Goal: Transaction & Acquisition: Purchase product/service

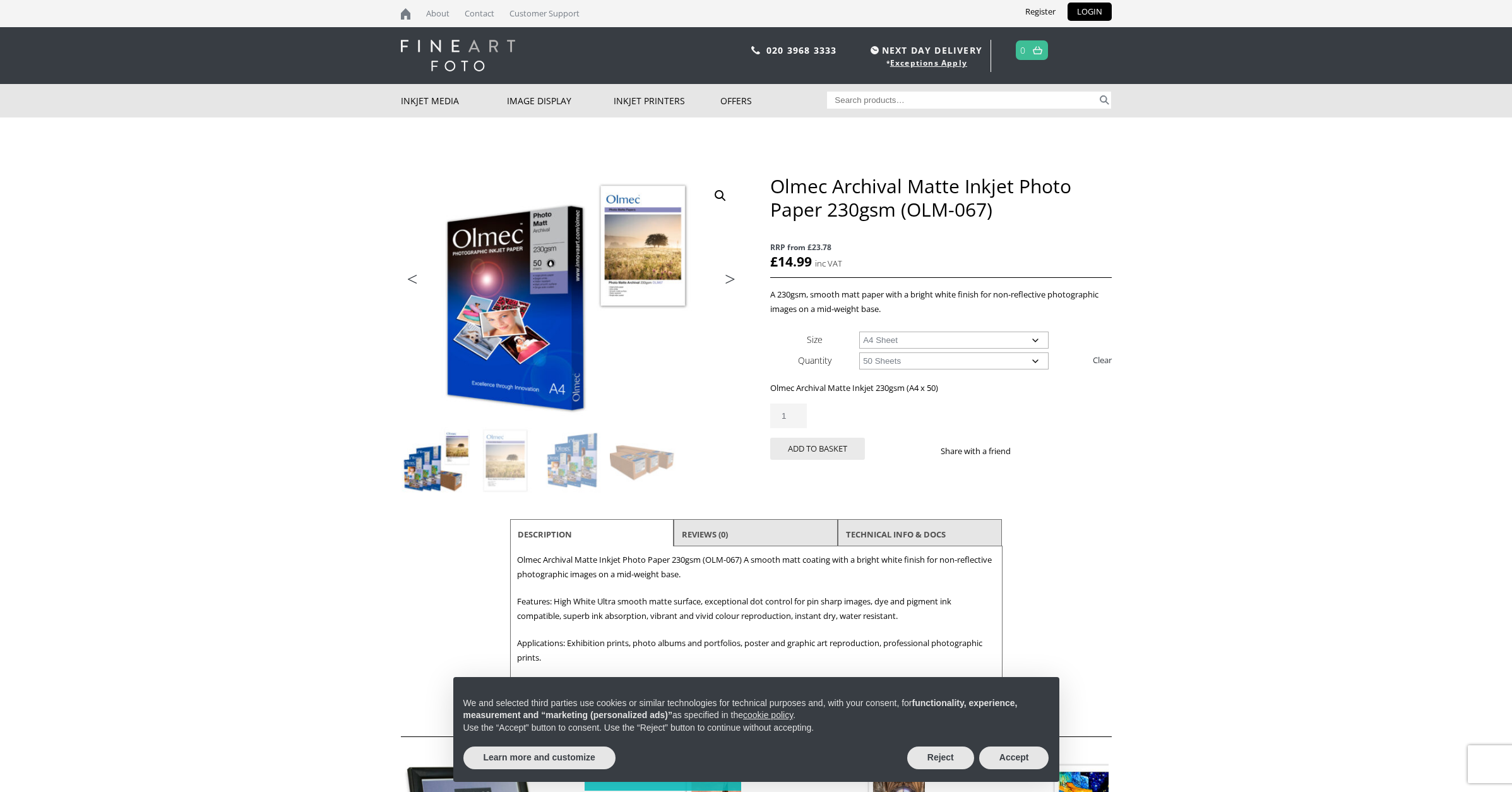
click at [976, 340] on select "Choose an option A4 Sheet A3 Sheet A3+ Sheet A2 Sheet" at bounding box center [954, 339] width 190 height 17
click at [860, 331] on select "Choose an option A4 Sheet A3 Sheet A3+ Sheet A2 Sheet" at bounding box center [954, 339] width 190 height 17
select select "a3-sheet-2"
click at [1233, 368] on body "NEXT DAY DELIVERY * Exceptions Apply About Contact Customer Support Register LO…" at bounding box center [756, 396] width 1512 height 792
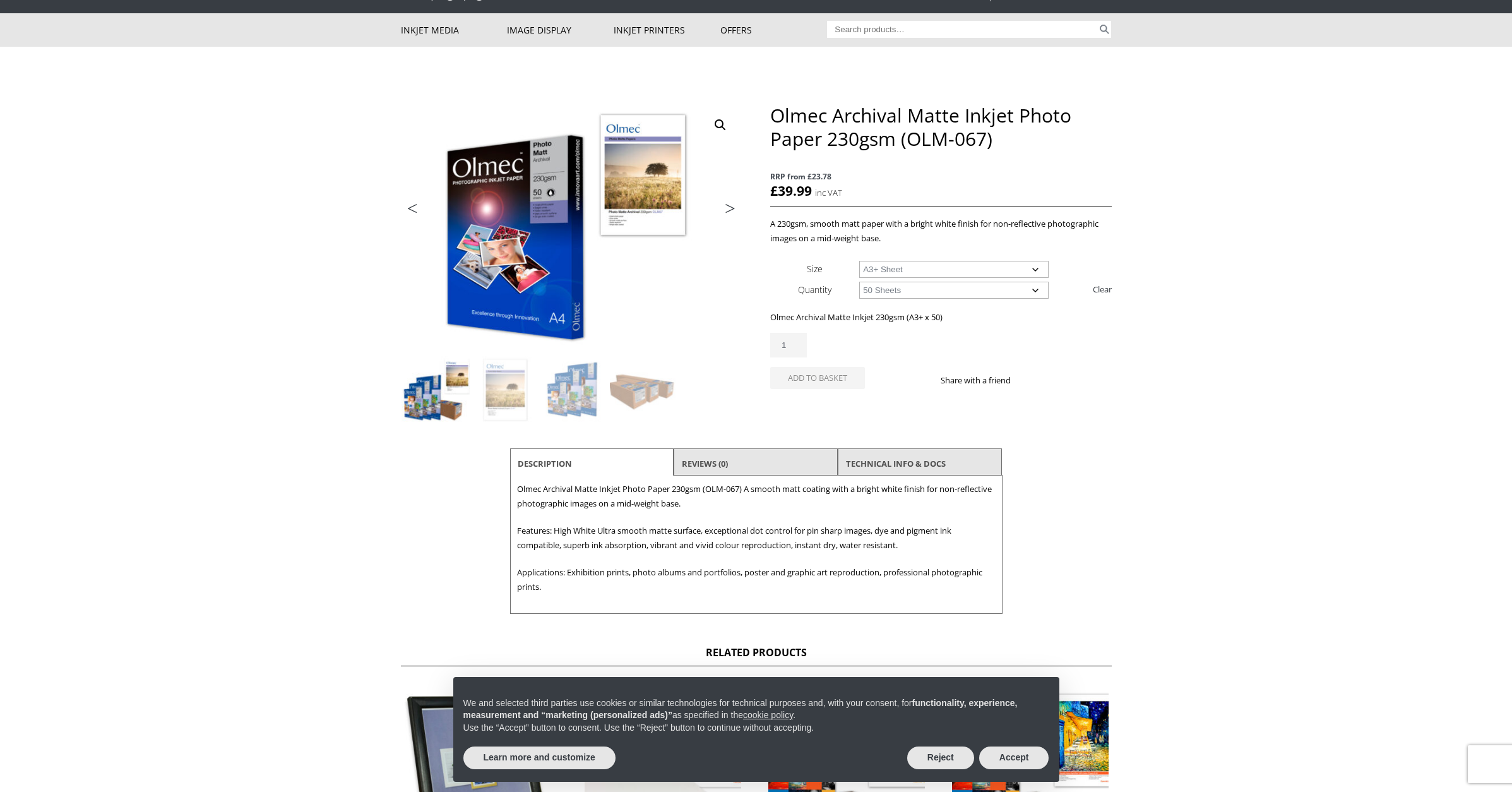
scroll to position [70, 0]
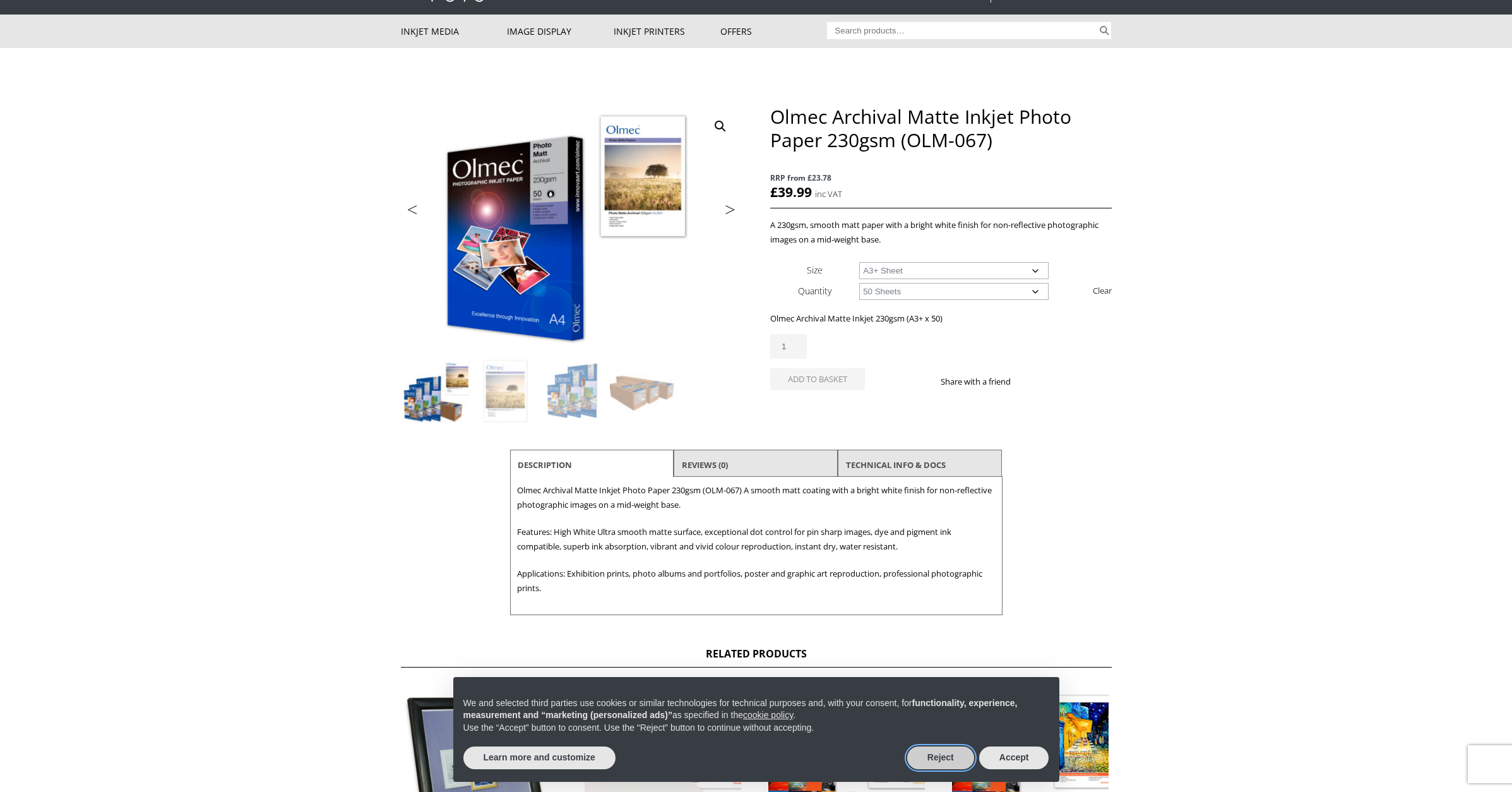
click at [955, 757] on button "Reject" at bounding box center [940, 758] width 67 height 23
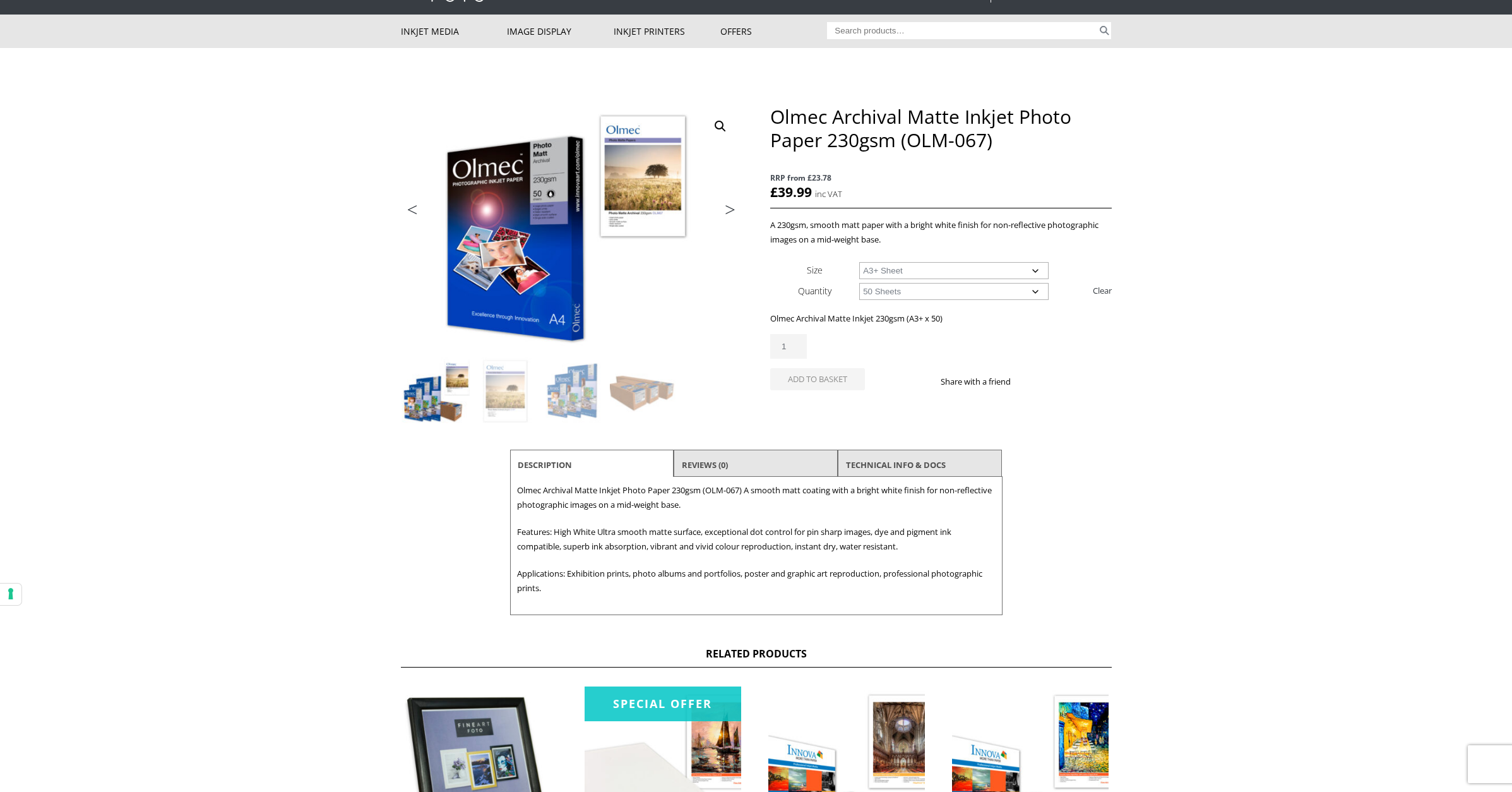
click at [1306, 342] on body "NEXT DAY DELIVERY * Exceptions Apply About Contact Customer Support Register LO…" at bounding box center [756, 326] width 1512 height 792
click at [1261, 341] on body "NEXT DAY DELIVERY * Exceptions Apply About Contact Customer Support Register LO…" at bounding box center [756, 326] width 1512 height 792
click at [982, 288] on select "Choose an option 50 Sheets 100 Sheets" at bounding box center [954, 291] width 190 height 17
select select "100-sheets"
click at [860, 283] on select "Choose an option 50 Sheets 100 Sheets" at bounding box center [954, 291] width 190 height 17
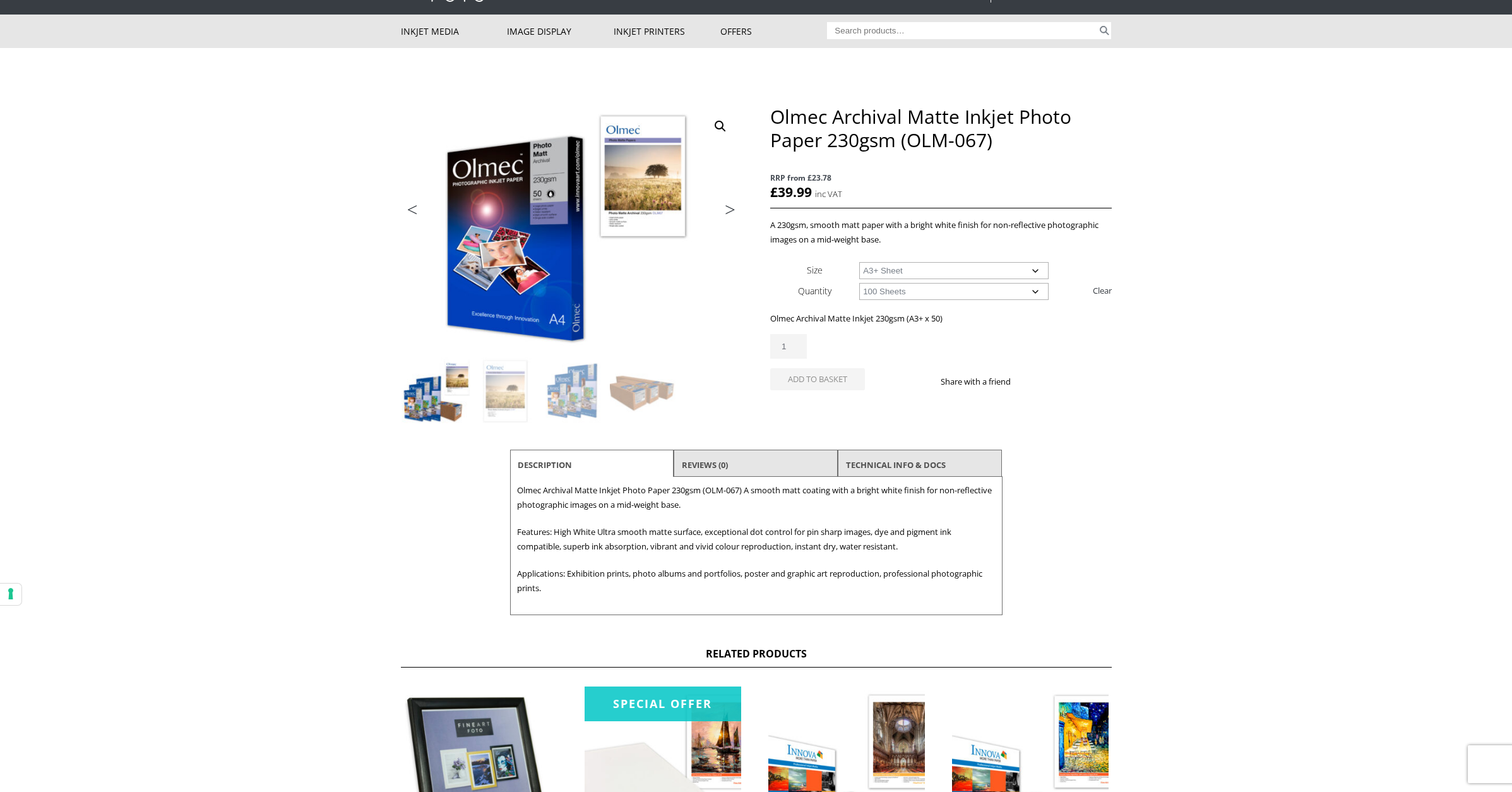
select select "a3-sheet-2"
click at [951, 294] on select "Choose an option 50 Sheets 100 Sheets" at bounding box center [954, 291] width 190 height 17
select select "50-sheets"
click at [860, 283] on select "Choose an option 50 Sheets 100 Sheets" at bounding box center [954, 291] width 190 height 17
click at [1168, 355] on body "NEXT DAY DELIVERY * Exceptions Apply About Contact Customer Support Register LO…" at bounding box center [756, 326] width 1512 height 792
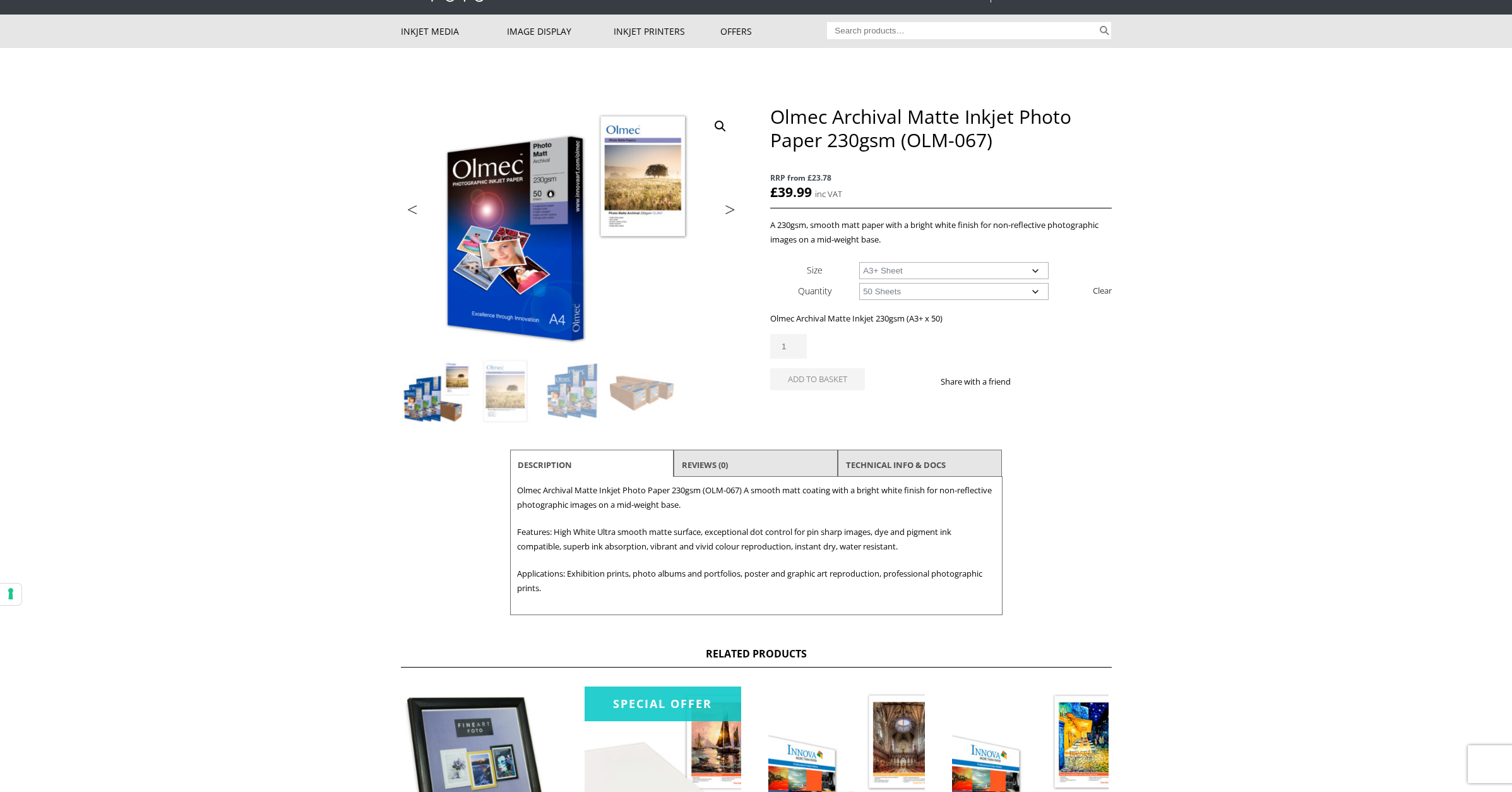
click at [1168, 356] on body "NEXT DAY DELIVERY * Exceptions Apply About Contact Customer Support Register LO…" at bounding box center [756, 326] width 1512 height 792
click at [1184, 380] on body "NEXT DAY DELIVERY * Exceptions Apply About Contact Customer Support Register LO…" at bounding box center [756, 326] width 1512 height 792
click at [909, 464] on link "TECHNICAL INFO & DOCS" at bounding box center [896, 464] width 100 height 23
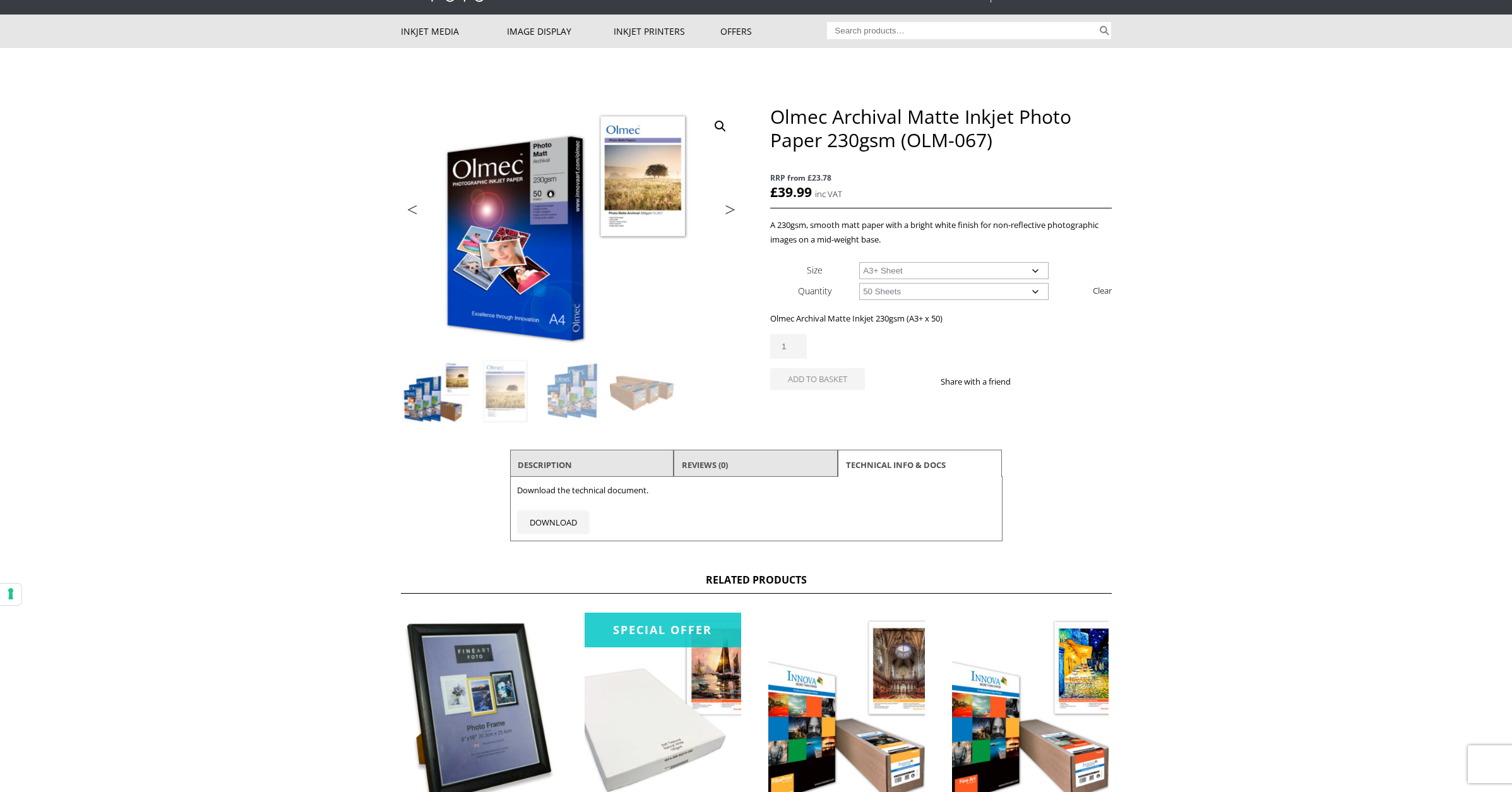
click at [628, 461] on li "Description" at bounding box center [591, 465] width 164 height 30
click at [574, 467] on li "Description" at bounding box center [591, 465] width 164 height 30
click at [559, 467] on link "Description" at bounding box center [544, 464] width 54 height 23
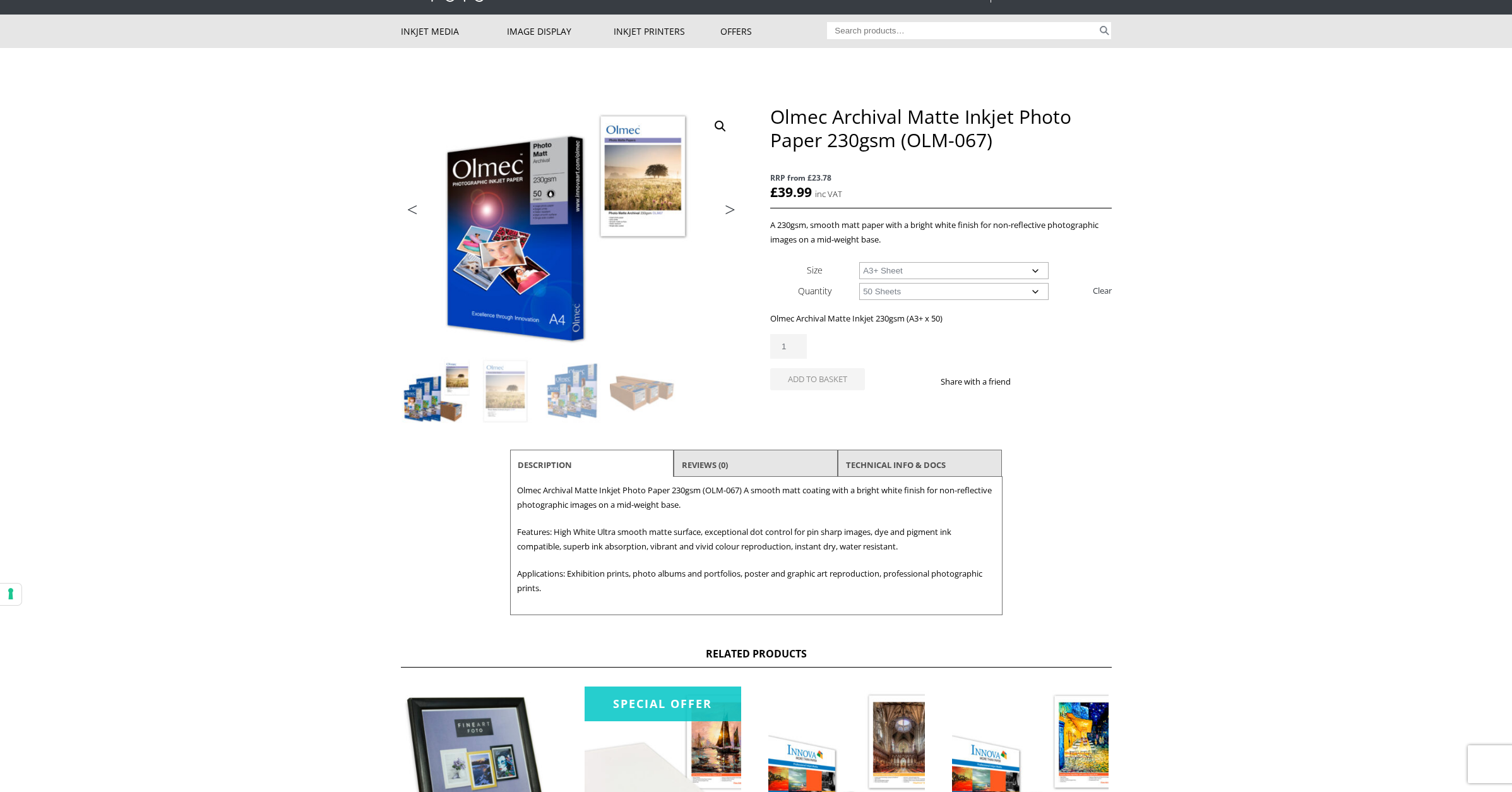
click at [1130, 424] on body "NEXT DAY DELIVERY * Exceptions Apply About Contact Customer Support Register LO…" at bounding box center [756, 326] width 1512 height 792
click at [505, 387] on img at bounding box center [504, 391] width 68 height 68
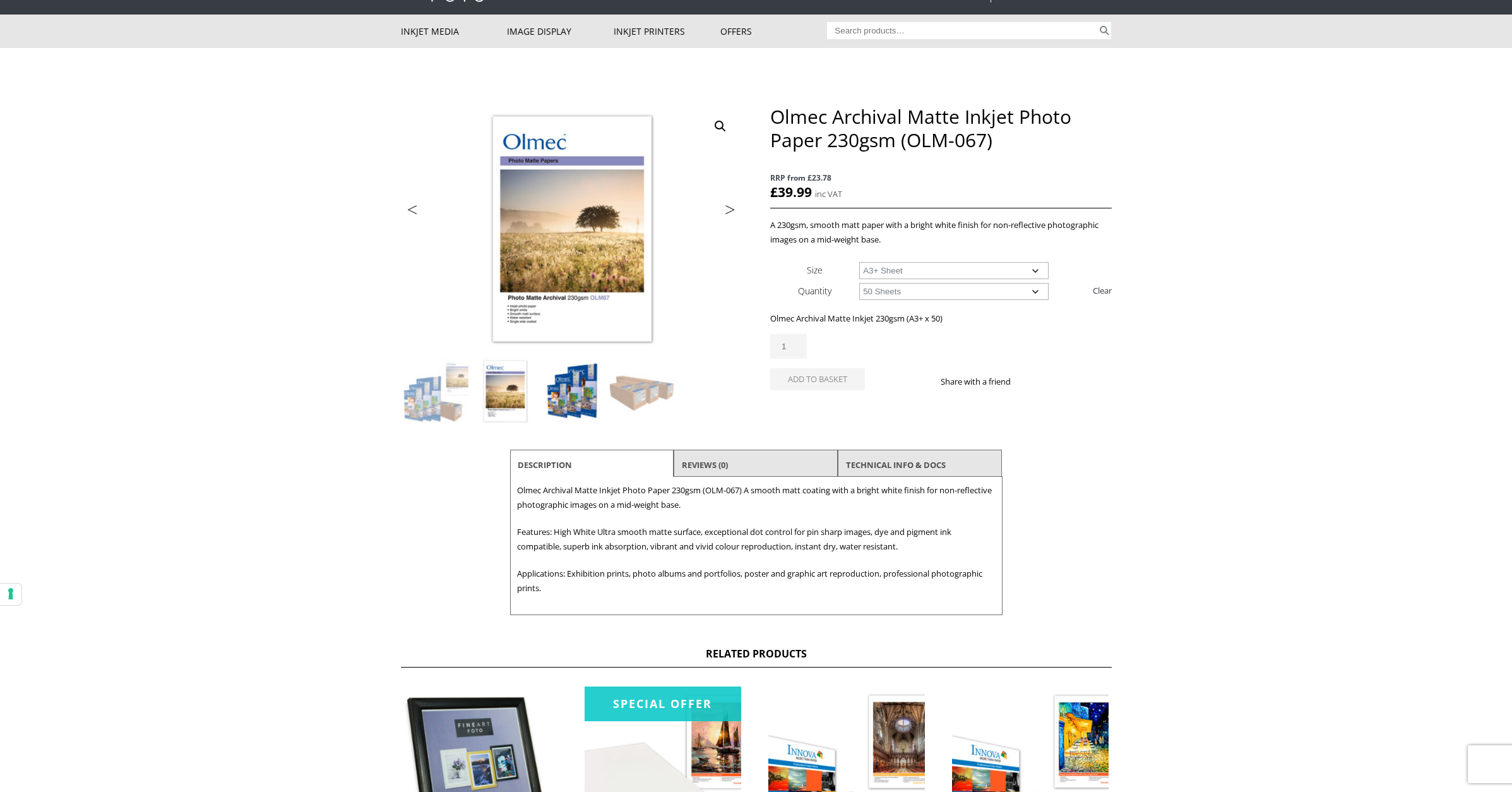
click at [584, 380] on img at bounding box center [574, 391] width 68 height 68
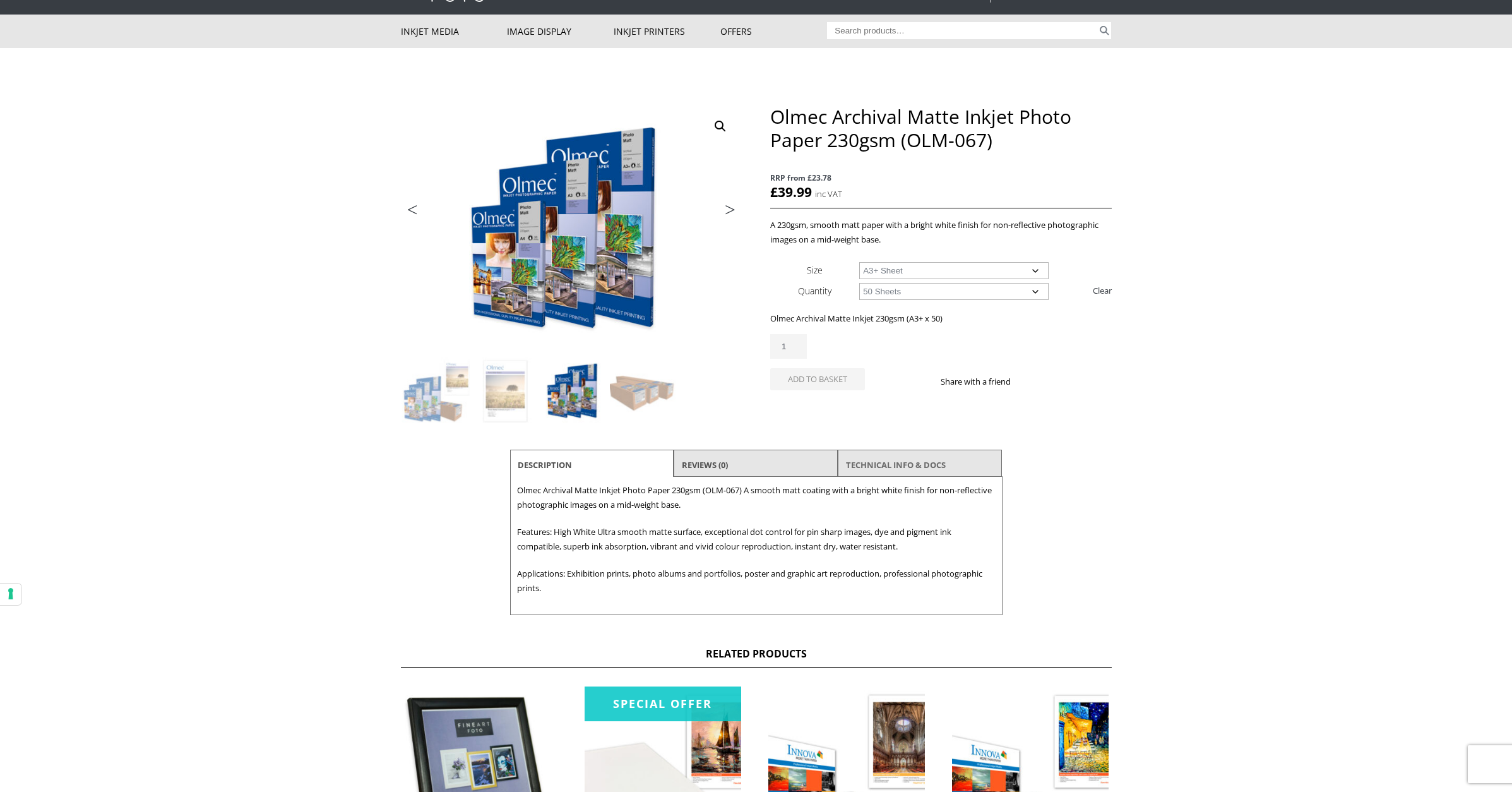
click at [893, 462] on link "TECHNICAL INFO & DOCS" at bounding box center [896, 464] width 100 height 23
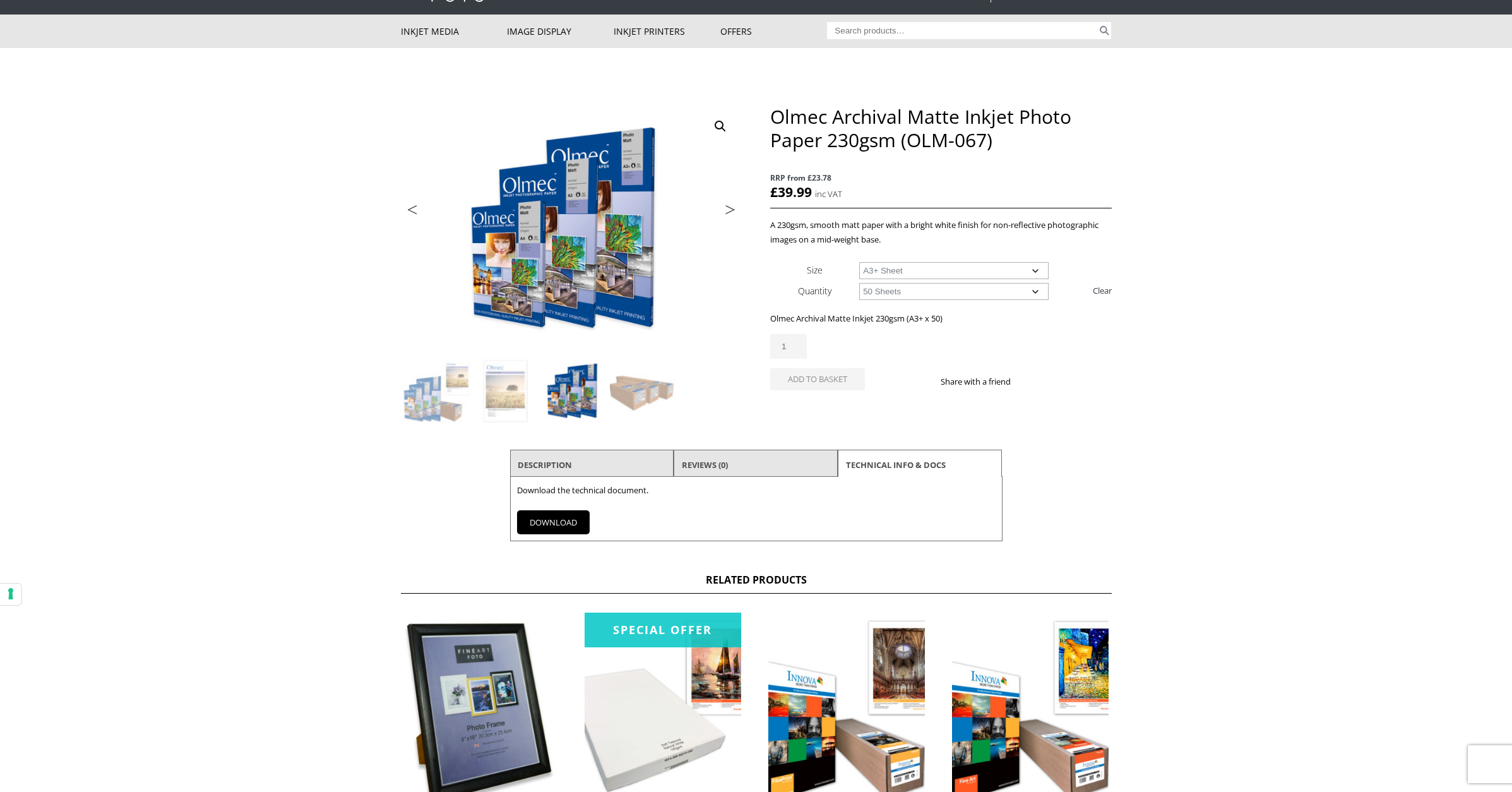
click at [557, 524] on link "DOWNLOAD" at bounding box center [553, 522] width 73 height 24
click at [1252, 342] on body "NEXT DAY DELIVERY * Exceptions Apply About Contact Customer Support Register LO…" at bounding box center [756, 326] width 1512 height 792
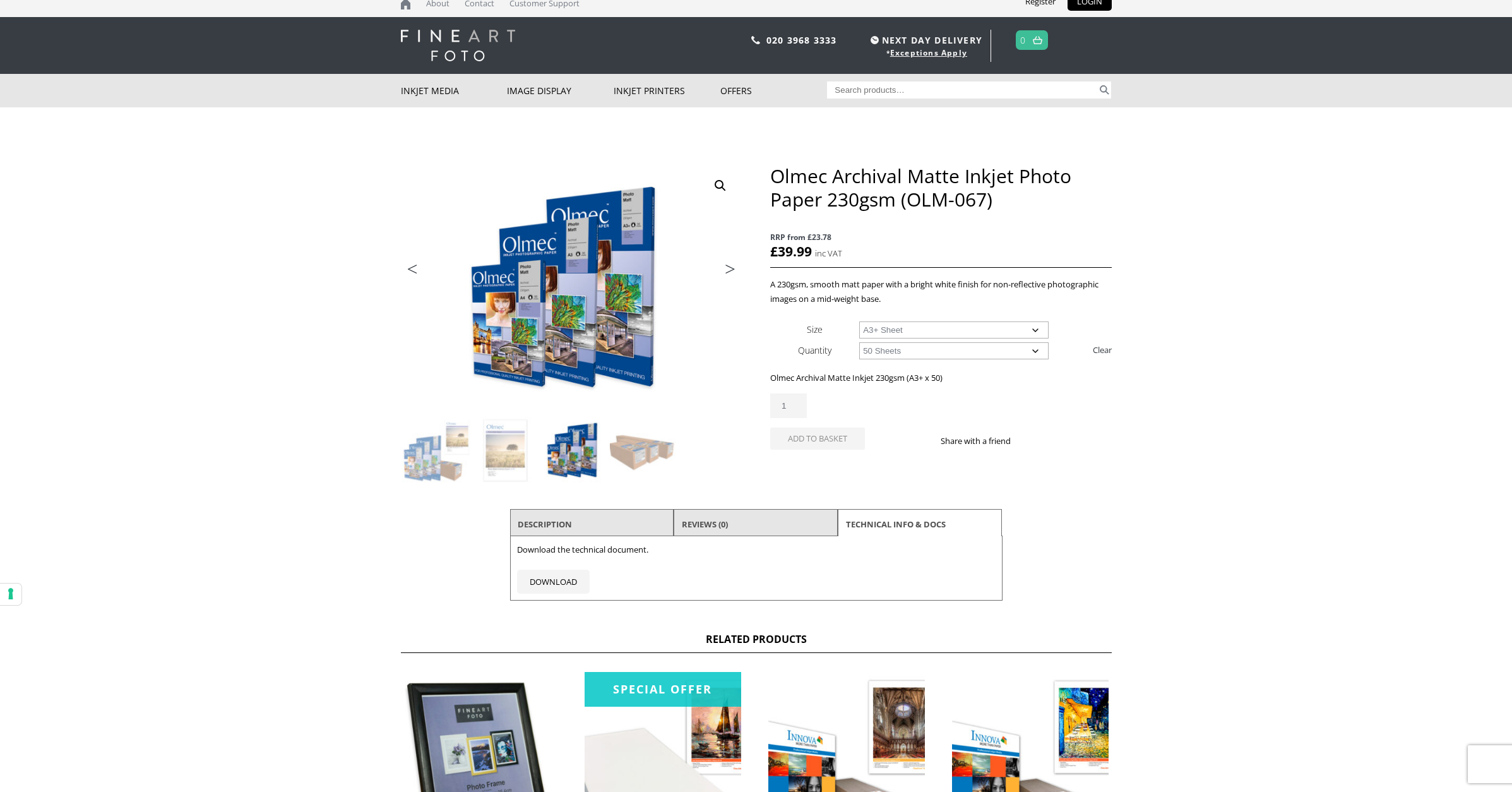
scroll to position [0, 0]
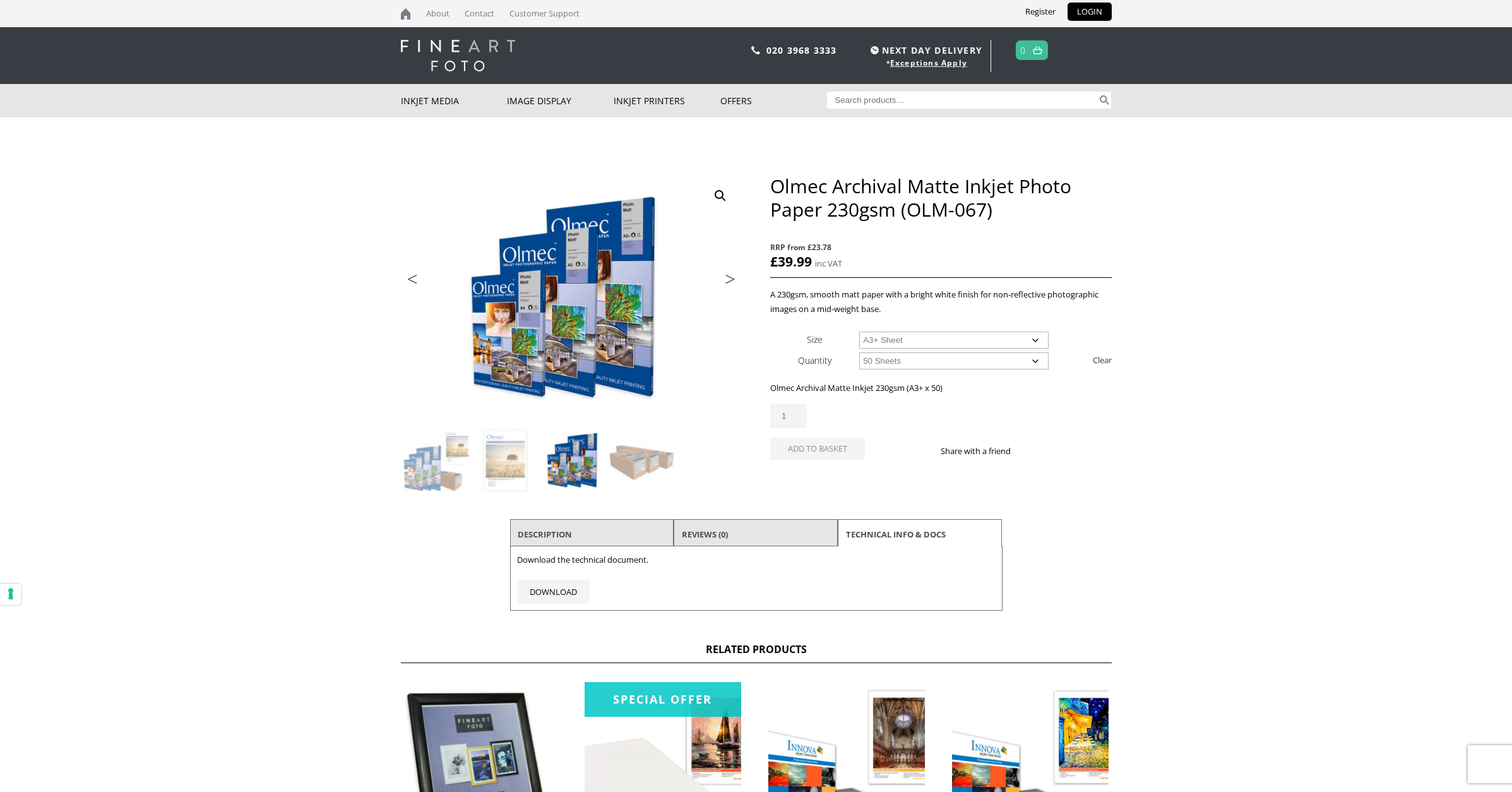
click at [940, 338] on select "Choose an option A4 Sheet A3 Sheet A3+ Sheet A2 Sheet" at bounding box center [954, 339] width 190 height 17
click at [860, 331] on select "Choose an option A4 Sheet A3 Sheet A3+ Sheet A2 Sheet" at bounding box center [954, 339] width 190 height 17
click at [926, 358] on select "Choose an option 50 Sheets 100 Sheets" at bounding box center [954, 361] width 190 height 17
click at [860, 353] on select "Choose an option 50 Sheets 100 Sheets" at bounding box center [954, 361] width 190 height 17
click at [901, 338] on select "Choose an option A4 Sheet A3 Sheet A3+ Sheet A2 Sheet" at bounding box center [954, 339] width 190 height 17
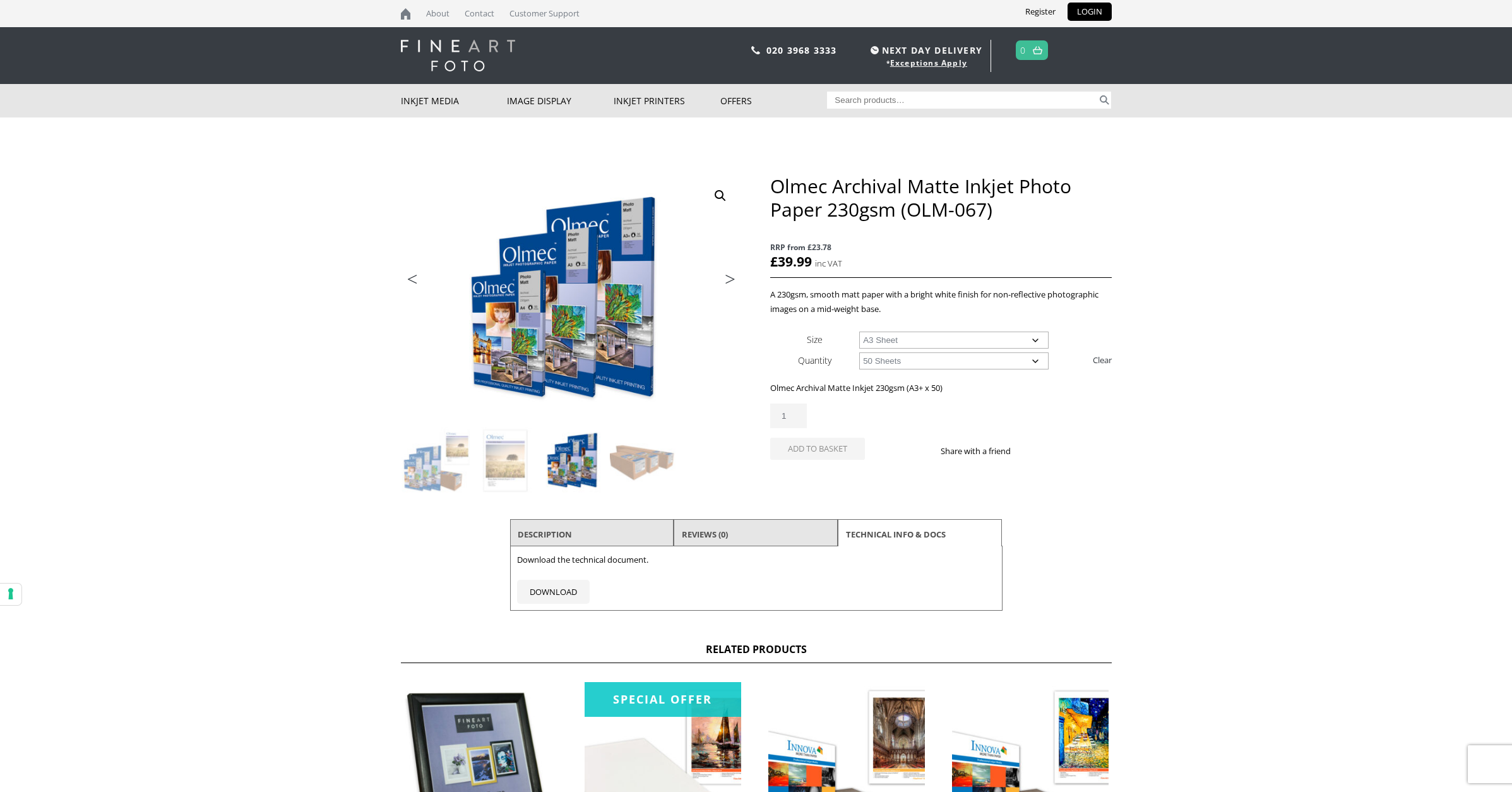
click at [860, 331] on select "Choose an option A4 Sheet A3 Sheet A3+ Sheet A2 Sheet" at bounding box center [954, 339] width 190 height 17
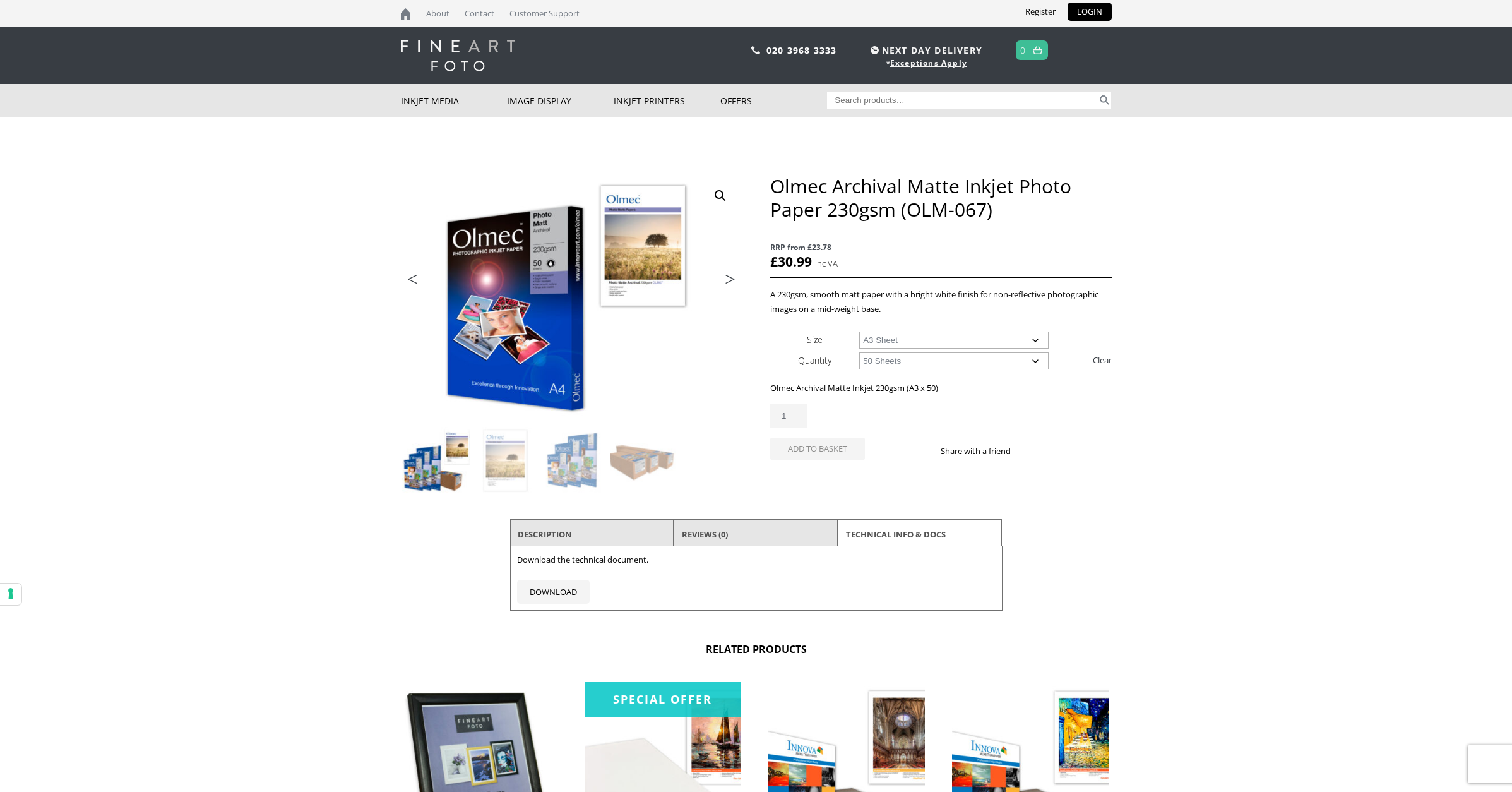
click at [898, 358] on select "Choose an option 50 Sheets 100 Sheets" at bounding box center [954, 361] width 190 height 17
click at [860, 353] on select "Choose an option 50 Sheets 100 Sheets" at bounding box center [954, 361] width 190 height 17
click at [896, 344] on select "Choose an option A4 Sheet A3 Sheet A3+ Sheet A2 Sheet" at bounding box center [954, 339] width 190 height 17
click at [860, 331] on select "Choose an option A4 Sheet A3 Sheet A3+ Sheet A2 Sheet" at bounding box center [954, 339] width 190 height 17
click at [895, 336] on select "Choose an option A4 Sheet A3 Sheet A3+ Sheet A2 Sheet" at bounding box center [954, 339] width 190 height 17
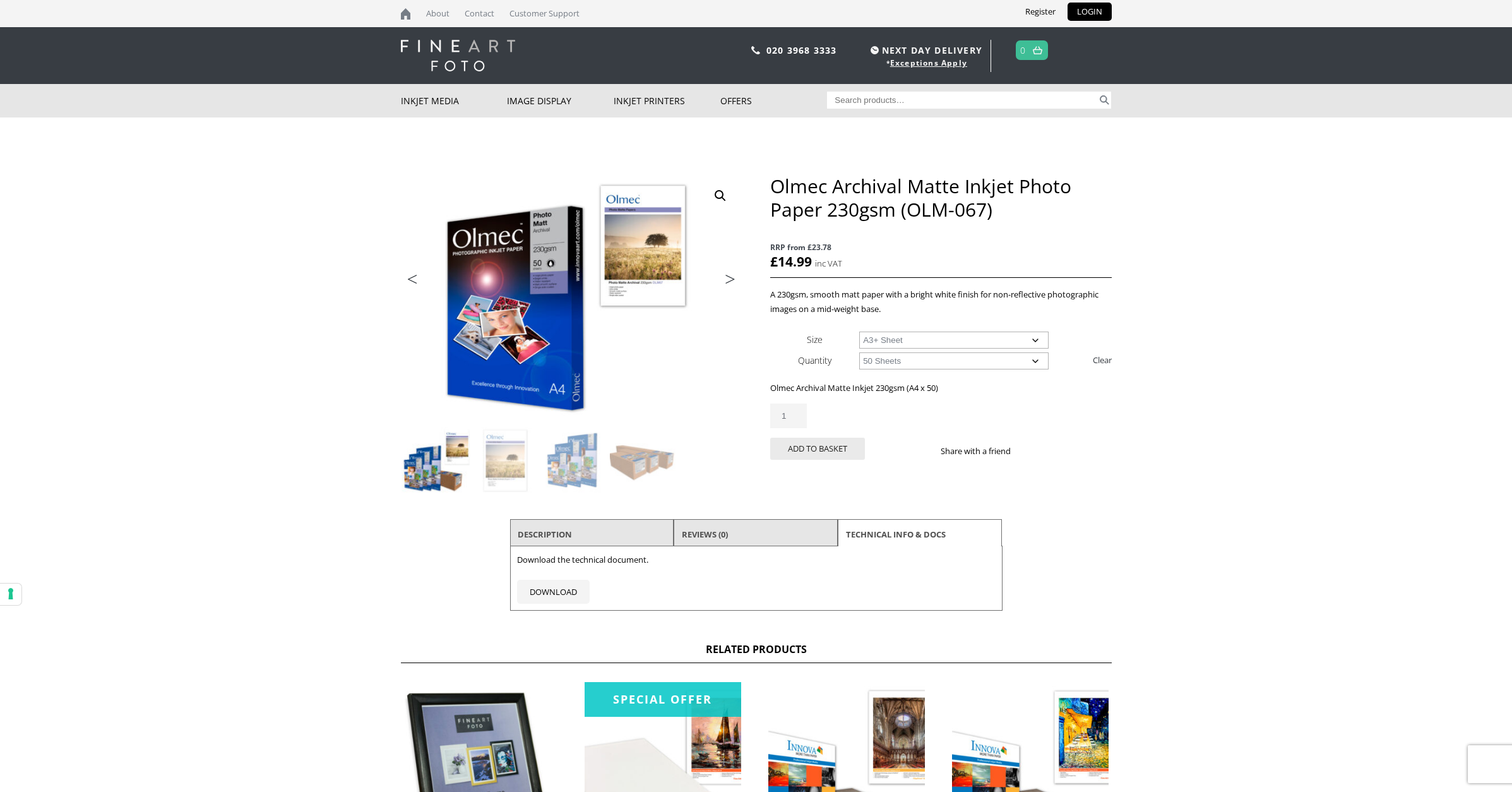
click at [860, 331] on select "Choose an option A4 Sheet A3 Sheet A3+ Sheet A2 Sheet" at bounding box center [954, 339] width 190 height 17
select select "a3-sheet-2"
click at [908, 363] on select "Choose an option 50 Sheets 100 Sheets" at bounding box center [954, 361] width 190 height 17
select select "100-sheets"
click at [860, 353] on select "Choose an option 50 Sheets 100 Sheets" at bounding box center [954, 361] width 190 height 17
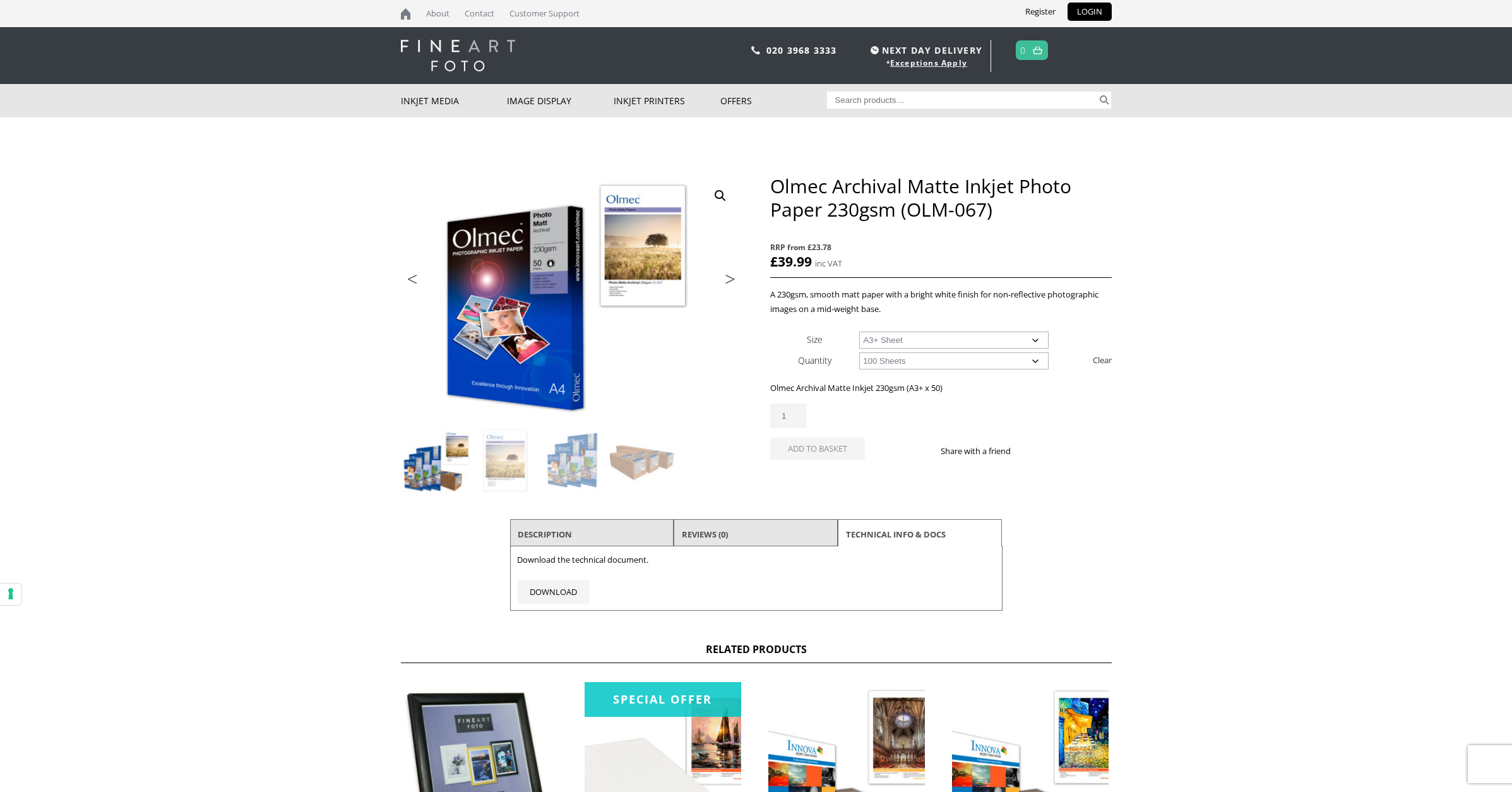
select select "a3-sheet-2"
click at [910, 362] on select "Choose an option 50 Sheets 100 Sheets" at bounding box center [954, 361] width 190 height 17
select select "50-sheets"
click at [860, 353] on select "Choose an option 50 Sheets 100 Sheets" at bounding box center [954, 361] width 190 height 17
select select "a3-sheet-2"
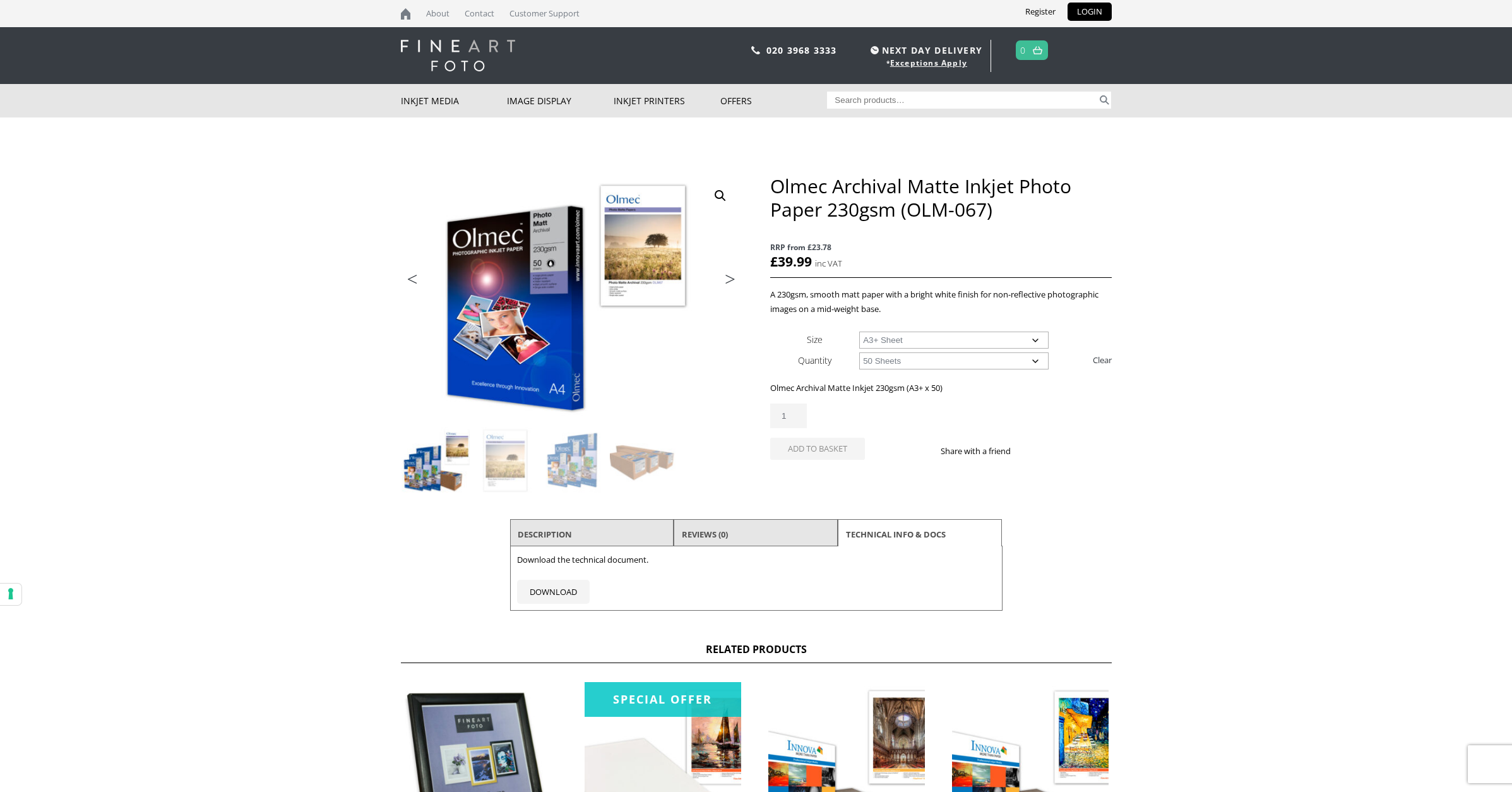
click at [920, 363] on select "Choose an option 50 Sheets 100 Sheets" at bounding box center [954, 361] width 190 height 17
select select "100-sheets"
click at [860, 353] on select "Choose an option 50 Sheets 100 Sheets" at bounding box center [954, 361] width 190 height 17
select select "a3-sheet-2"
click at [920, 362] on select "Choose an option 50 Sheets 100 Sheets" at bounding box center [954, 361] width 190 height 17
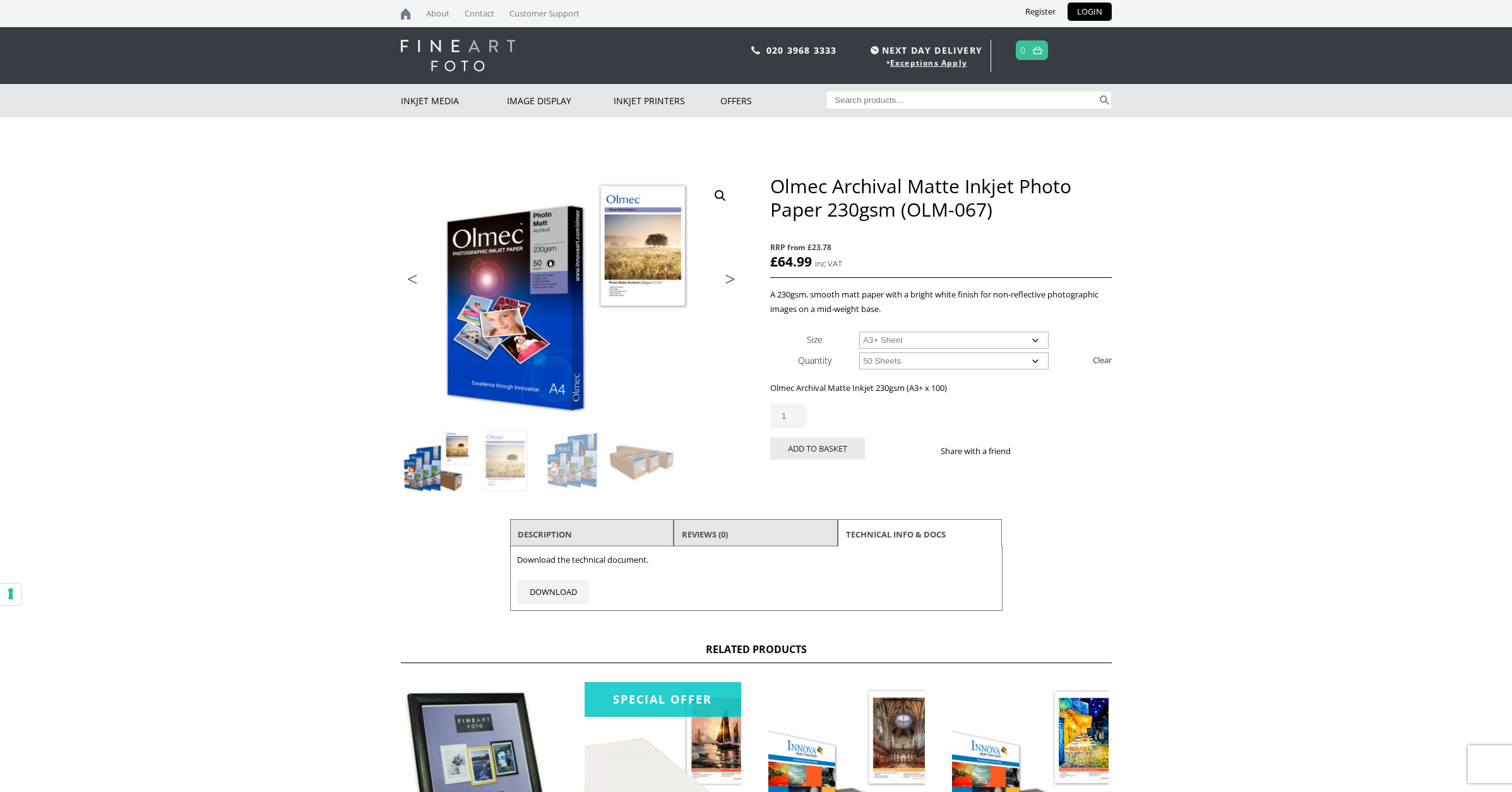
select select "50-sheets"
click at [860, 353] on select "Choose an option 50 Sheets 100 Sheets" at bounding box center [954, 361] width 190 height 17
select select "a3-sheet-2"
click at [1153, 422] on body "NEXT DAY DELIVERY * Exceptions Apply About Contact Customer Support Register LO…" at bounding box center [756, 396] width 1512 height 792
drag, startPoint x: 773, startPoint y: 187, endPoint x: 958, endPoint y: 191, distance: 185.0
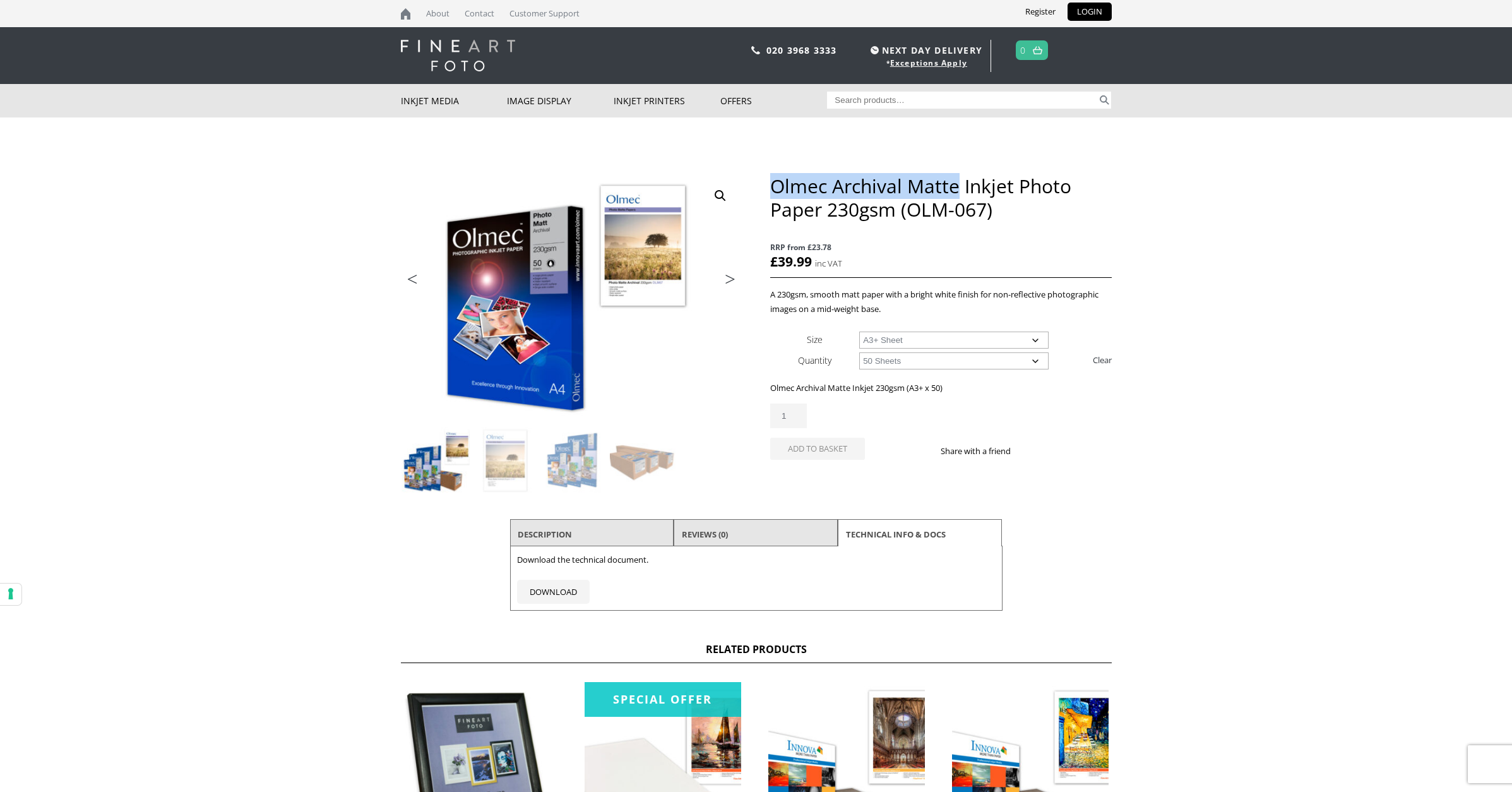
click at [958, 191] on h1 "Olmec Archival Matte Inkjet Photo Paper 230gsm (OLM-067)" at bounding box center [940, 198] width 341 height 47
copy h1 "Olmec Archival Matte"
click at [990, 344] on select "Choose an option A4 Sheet A3 Sheet A3+ Sheet A2 Sheet" at bounding box center [954, 339] width 190 height 17
click at [1262, 318] on body "NEXT DAY DELIVERY * Exceptions Apply About Contact Customer Support Register LO…" at bounding box center [756, 396] width 1512 height 792
